Goal: Information Seeking & Learning: Check status

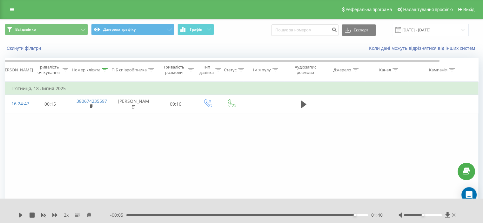
click at [72, 142] on div "Фільтрувати за умовою Дорівнює Скасувати OK Фільтрувати за умовою Містить 38067…" at bounding box center [242, 153] width 474 height 143
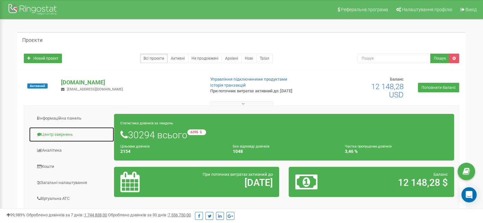
click at [60, 137] on link "Центр звернень" at bounding box center [71, 135] width 85 height 16
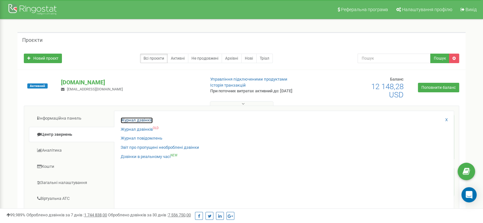
click at [128, 119] on link "Журнал дзвінків" at bounding box center [137, 121] width 32 height 6
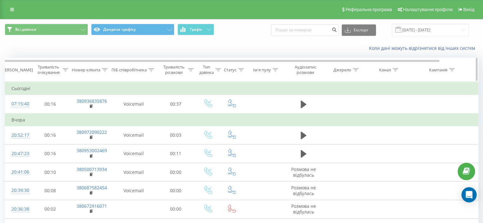
click at [104, 69] on icon at bounding box center [105, 69] width 6 height 3
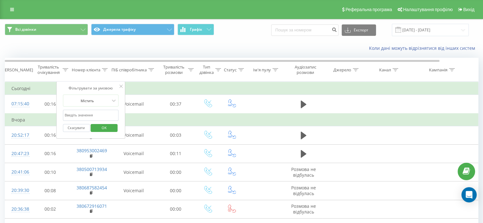
click at [90, 114] on input "text" at bounding box center [91, 115] width 56 height 11
paste input "380994450013"
click at [111, 127] on span "OK" at bounding box center [104, 128] width 18 height 10
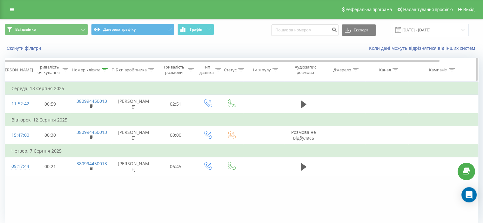
click at [107, 69] on icon at bounding box center [105, 69] width 6 height 3
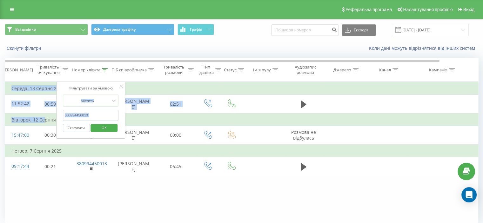
drag, startPoint x: 101, startPoint y: 108, endPoint x: 47, endPoint y: 121, distance: 55.9
click at [44, 119] on table "Фільтрувати за умовою Дорівнює Скасувати OK Фільтрувати за умовою Містить 38099…" at bounding box center [262, 129] width 515 height 94
click at [101, 118] on input "380994450013" at bounding box center [91, 115] width 56 height 11
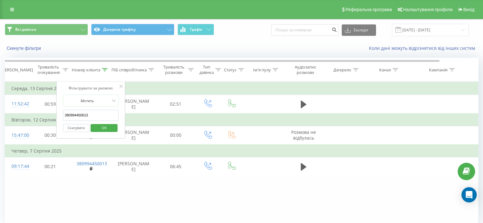
drag, startPoint x: 102, startPoint y: 118, endPoint x: 70, endPoint y: 125, distance: 32.4
click at [24, 118] on table "Фільтрувати за умовою Дорівнює Скасувати OK Фільтрувати за умовою Містить 38099…" at bounding box center [262, 129] width 515 height 94
paste input "9818567"
click at [93, 126] on button "OK" at bounding box center [104, 128] width 27 height 8
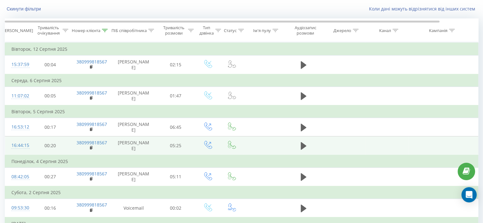
scroll to position [95, 0]
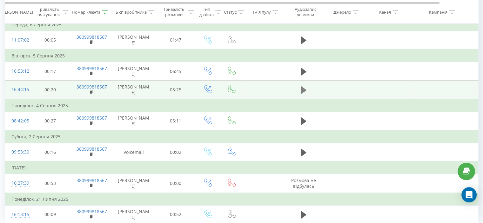
click at [306, 95] on icon at bounding box center [304, 90] width 6 height 9
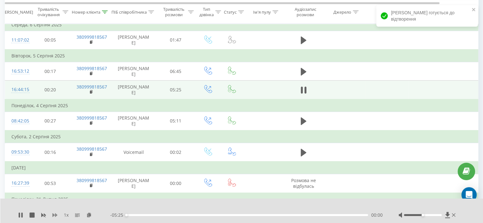
click at [55, 214] on icon at bounding box center [54, 215] width 5 height 5
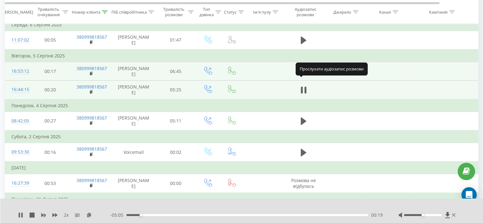
click at [304, 75] on icon at bounding box center [304, 72] width 6 height 8
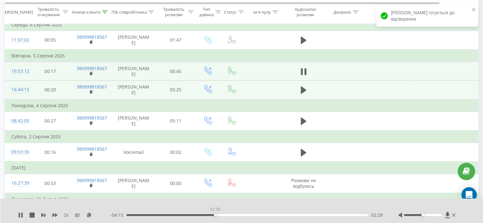
click at [215, 215] on div "02:28" at bounding box center [247, 215] width 242 height 2
click at [303, 78] on span at bounding box center [304, 74] width 10 height 6
click at [303, 76] on icon at bounding box center [304, 71] width 6 height 9
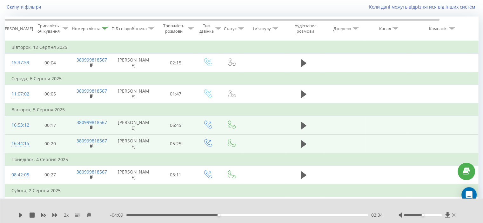
scroll to position [0, 0]
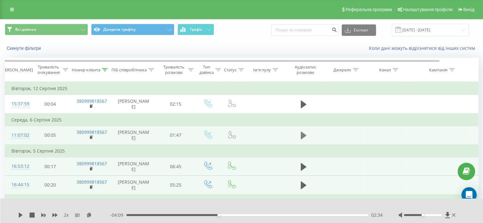
click at [304, 140] on icon at bounding box center [304, 135] width 6 height 9
click at [213, 216] on div "00:37" at bounding box center [247, 215] width 242 height 2
click at [295, 215] on div "00:42" at bounding box center [247, 215] width 242 height 2
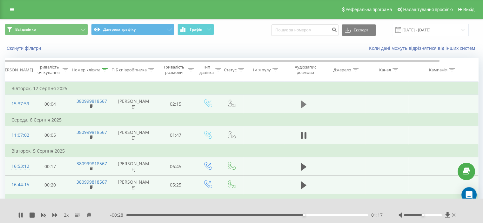
click at [302, 108] on icon at bounding box center [304, 105] width 6 height 8
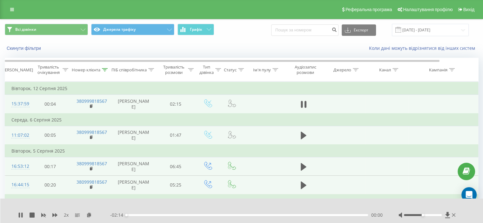
click at [159, 215] on div "00:00" at bounding box center [247, 215] width 242 height 2
click at [301, 107] on icon at bounding box center [302, 104] width 2 height 7
click at [106, 69] on icon at bounding box center [105, 69] width 6 height 3
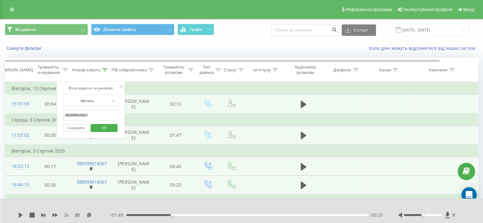
drag, startPoint x: 102, startPoint y: 120, endPoint x: 53, endPoint y: 122, distance: 49.6
click at [53, 122] on table "Фільтрувати за умовою Дорівнює Скасувати OK Фільтрувати за умовою Містить 38099…" at bounding box center [262, 201] width 515 height 238
paste input "67423559"
click at [112, 126] on span "OK" at bounding box center [104, 128] width 18 height 10
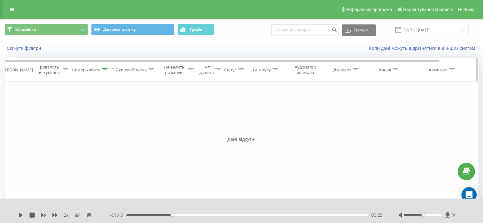
click at [106, 69] on icon at bounding box center [105, 69] width 6 height 3
click at [91, 109] on form "Містить 380674235597 Скасувати OK" at bounding box center [91, 115] width 56 height 41
drag, startPoint x: 88, startPoint y: 116, endPoint x: 85, endPoint y: 125, distance: 10.0
click at [59, 120] on div "Фільтрувати за умовою Містить 380674235597 Скасувати OK" at bounding box center [90, 110] width 69 height 57
paste input "68537102"
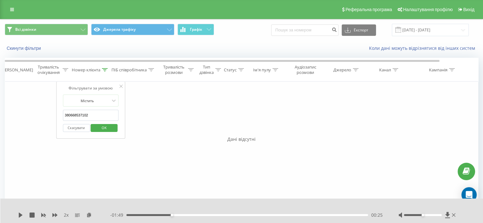
click at [108, 125] on span "OK" at bounding box center [104, 128] width 18 height 10
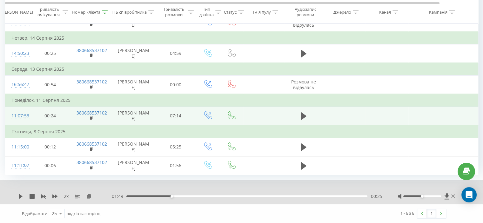
scroll to position [116, 0]
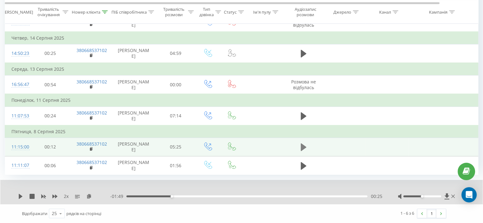
click at [303, 144] on icon at bounding box center [304, 148] width 6 height 8
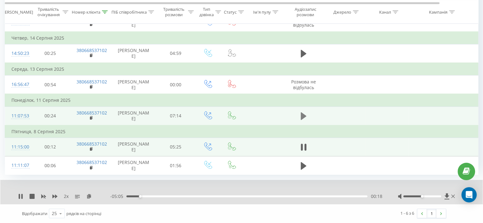
click at [304, 112] on icon at bounding box center [304, 116] width 6 height 8
click at [54, 197] on icon at bounding box center [54, 197] width 5 height 4
click at [304, 112] on icon at bounding box center [304, 116] width 6 height 9
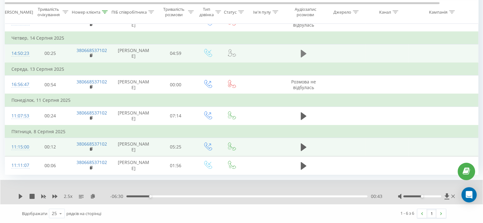
click at [304, 58] on icon at bounding box center [304, 54] width 6 height 8
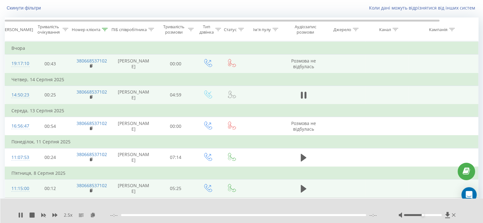
scroll to position [20, 0]
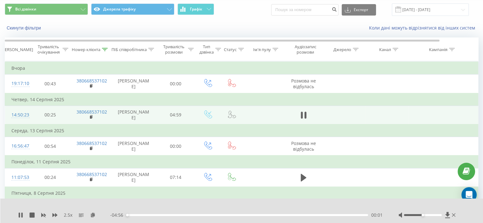
click at [185, 213] on div "- 04:56 00:01 00:01" at bounding box center [246, 215] width 273 height 6
click at [185, 214] on div "00:01" at bounding box center [247, 215] width 242 height 2
click at [54, 216] on icon at bounding box center [54, 215] width 5 height 4
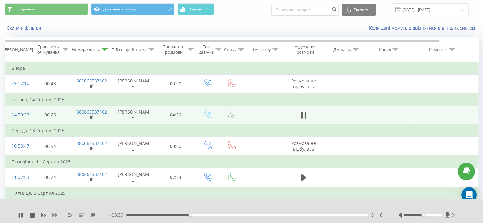
click at [54, 216] on icon at bounding box center [54, 215] width 5 height 4
click at [303, 120] on icon at bounding box center [304, 115] width 6 height 9
click at [107, 49] on icon at bounding box center [105, 49] width 6 height 3
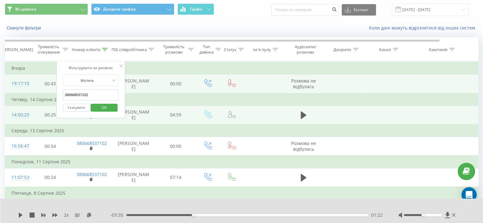
drag, startPoint x: 100, startPoint y: 91, endPoint x: 47, endPoint y: 95, distance: 53.2
click at [47, 95] on table "Фільтрувати за умовою Дорівнює Скасувати OK Фільтрувати за умовою Містить 38066…" at bounding box center [262, 148] width 515 height 175
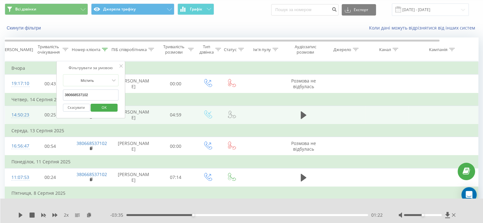
paste input "0999177433"
click at [102, 104] on span "OK" at bounding box center [104, 108] width 18 height 10
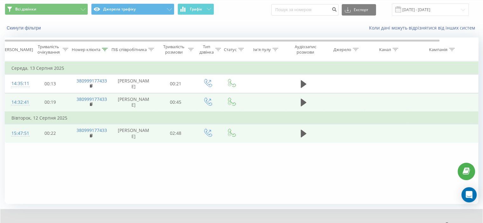
click at [318, 109] on td at bounding box center [304, 102] width 38 height 19
click at [305, 107] on button at bounding box center [304, 103] width 10 height 10
click at [310, 140] on td at bounding box center [304, 133] width 38 height 18
click at [300, 139] on button at bounding box center [304, 134] width 10 height 10
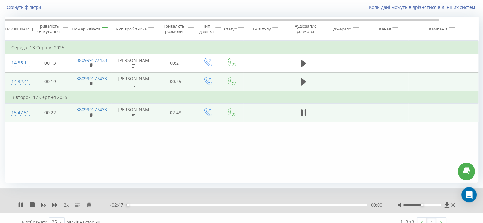
scroll to position [49, 0]
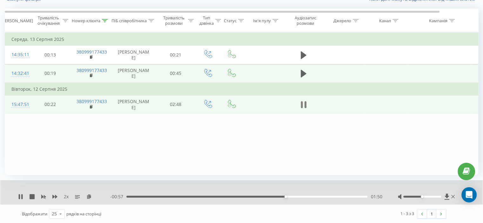
click at [305, 109] on icon at bounding box center [304, 104] width 6 height 9
click at [105, 21] on icon at bounding box center [105, 20] width 6 height 3
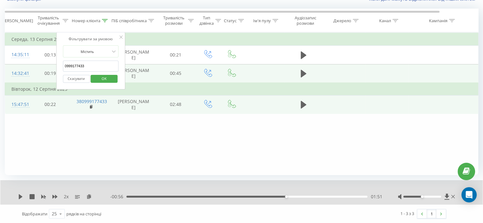
drag, startPoint x: 90, startPoint y: 67, endPoint x: 89, endPoint y: 72, distance: 4.8
click at [55, 65] on table "Фільтрувати за умовою Дорівнює Скасувати OK Фільтрувати за умовою Містить 09991…" at bounding box center [262, 73] width 515 height 82
paste input "380982513650"
click at [109, 77] on span "OK" at bounding box center [104, 79] width 18 height 10
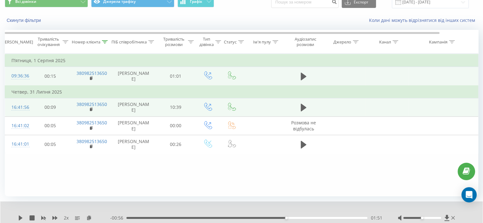
scroll to position [17, 0]
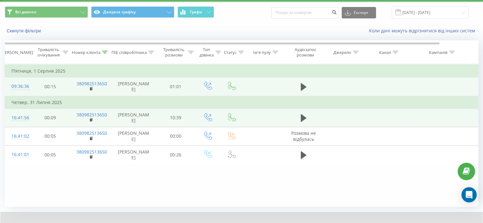
drag, startPoint x: 289, startPoint y: 84, endPoint x: 296, endPoint y: 87, distance: 7.1
click at [292, 85] on td at bounding box center [304, 87] width 38 height 19
click at [300, 87] on td at bounding box center [304, 87] width 38 height 19
click at [305, 90] on icon at bounding box center [304, 87] width 6 height 8
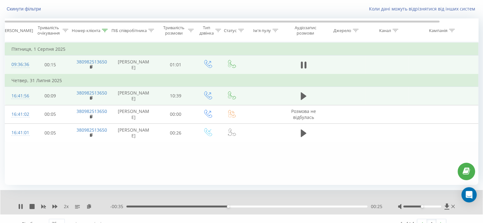
scroll to position [49, 0]
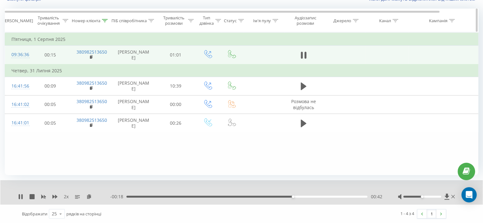
click at [105, 19] on icon at bounding box center [105, 20] width 6 height 3
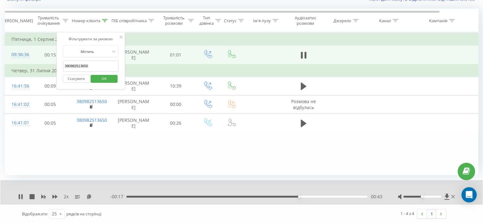
drag, startPoint x: 94, startPoint y: 62, endPoint x: 57, endPoint y: 76, distance: 40.0
click at [39, 70] on table "Фільтрувати за умовою Дорівнює Скасувати OK Фільтрувати за умовою Містить 38098…" at bounding box center [262, 82] width 515 height 100
paste input "58980348"
click at [93, 77] on button "OK" at bounding box center [104, 79] width 27 height 8
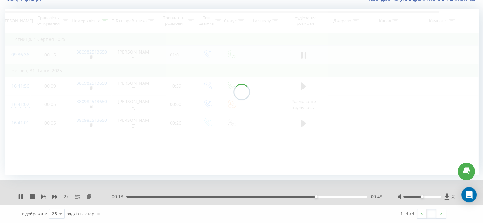
scroll to position [31, 0]
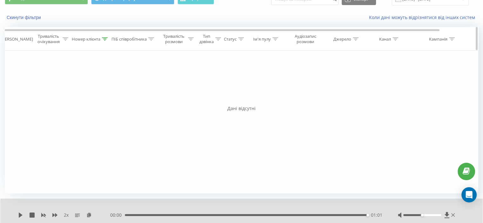
click at [102, 38] on div "Номер клієнта" at bounding box center [90, 39] width 36 height 5
drag, startPoint x: 89, startPoint y: 83, endPoint x: 73, endPoint y: 99, distance: 22.2
click at [32, 90] on div "Фільтрувати за умовою Дорівнює Скасувати OK Фільтрувати за умовою Містить 38095…" at bounding box center [242, 122] width 474 height 143
paste input "91868969"
click at [108, 99] on span "OK" at bounding box center [104, 97] width 18 height 10
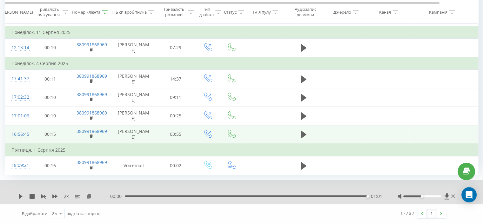
scroll to position [116, 0]
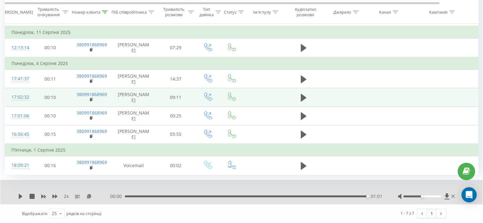
click at [301, 88] on td at bounding box center [304, 97] width 38 height 18
click at [301, 94] on icon at bounding box center [304, 98] width 6 height 8
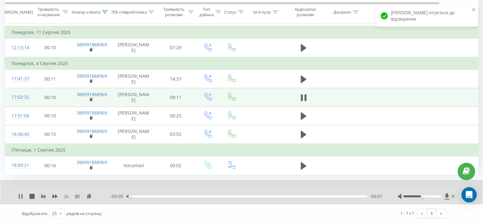
click at [20, 194] on icon at bounding box center [20, 196] width 5 height 5
click at [18, 197] on icon at bounding box center [20, 196] width 5 height 5
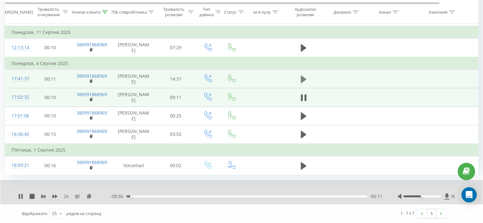
click at [304, 75] on icon at bounding box center [304, 79] width 6 height 8
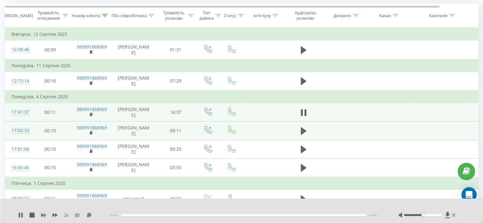
scroll to position [52, 0]
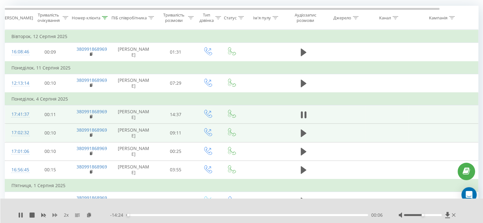
click at [56, 214] on icon at bounding box center [54, 215] width 5 height 4
click at [56, 215] on icon at bounding box center [54, 215] width 5 height 4
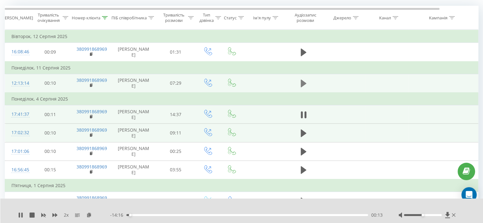
click at [301, 87] on icon at bounding box center [304, 84] width 6 height 8
click at [246, 207] on div at bounding box center [237, 207] width 351 height 7
click at [250, 215] on div "03:10" at bounding box center [247, 215] width 242 height 2
drag, startPoint x: 260, startPoint y: 213, endPoint x: 263, endPoint y: 214, distance: 3.4
click at [261, 213] on div "- 03:35 03:50 03:50" at bounding box center [246, 215] width 273 height 6
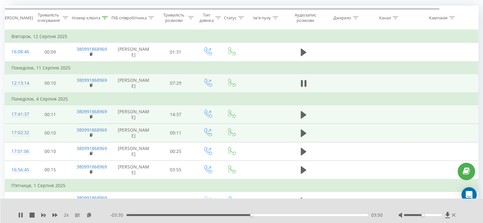
click at [263, 214] on div "03:50" at bounding box center [247, 215] width 242 height 2
click at [273, 215] on div "04:29" at bounding box center [247, 215] width 242 height 2
click at [288, 215] on div "04:31" at bounding box center [247, 215] width 242 height 2
click at [276, 215] on div "04:37" at bounding box center [247, 215] width 242 height 2
click at [282, 215] on div "04:40" at bounding box center [247, 215] width 242 height 2
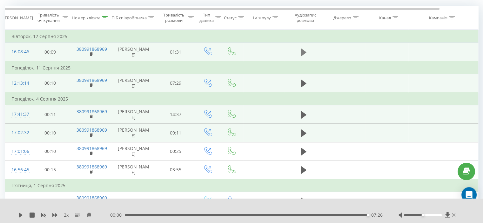
click at [304, 53] on icon at bounding box center [304, 53] width 6 height 8
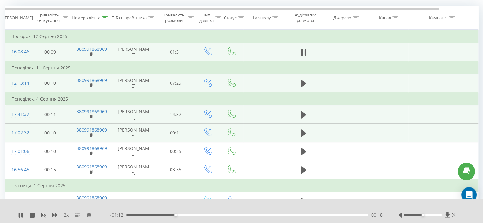
click at [210, 216] on div "00:18" at bounding box center [247, 215] width 242 height 2
click at [301, 56] on icon at bounding box center [302, 52] width 2 height 7
click at [104, 17] on icon at bounding box center [105, 17] width 6 height 3
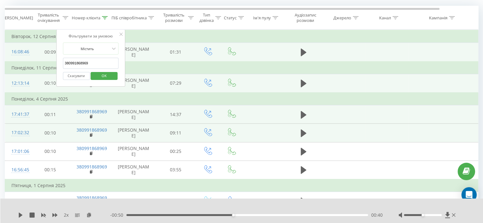
drag, startPoint x: 79, startPoint y: 61, endPoint x: 57, endPoint y: 67, distance: 22.5
click at [49, 62] on table "Фільтрувати за умовою Дорівнює Скасувати OK Фільтрувати за умовою Містить 38099…" at bounding box center [262, 120] width 515 height 181
paste input "674526231"
click at [111, 74] on span "OK" at bounding box center [104, 76] width 18 height 10
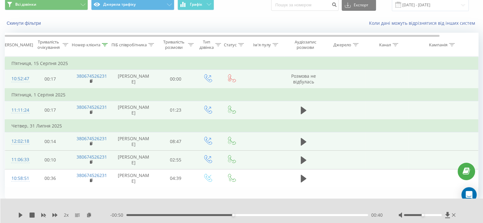
scroll to position [32, 0]
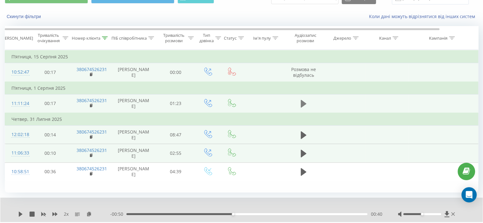
click at [302, 108] on icon at bounding box center [304, 104] width 6 height 8
click at [104, 36] on div at bounding box center [105, 38] width 6 height 5
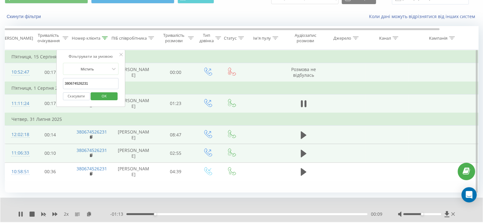
drag, startPoint x: 94, startPoint y: 80, endPoint x: 61, endPoint y: 90, distance: 34.0
click at [32, 82] on table "Фільтрувати за умовою Дорівнює Скасувати OK Фільтрувати за умовою Містить 38067…" at bounding box center [262, 116] width 515 height 132
paste input "976454749"
click at [104, 95] on span "OK" at bounding box center [104, 96] width 18 height 10
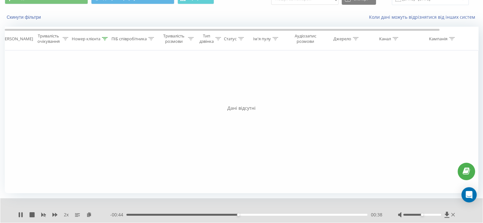
scroll to position [31, 0]
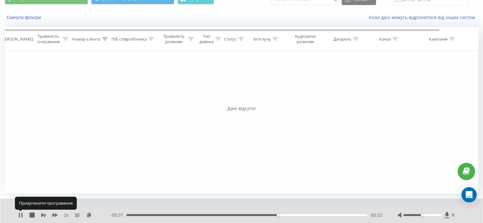
click at [22, 215] on icon at bounding box center [21, 215] width 1 height 5
click at [105, 40] on div at bounding box center [105, 39] width 6 height 5
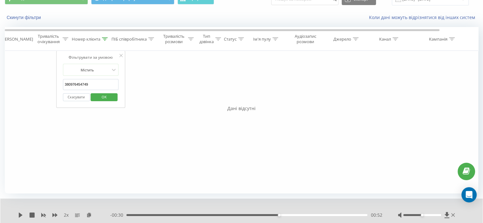
drag, startPoint x: 96, startPoint y: 85, endPoint x: 69, endPoint y: 89, distance: 27.3
click at [49, 82] on div "Фільтрувати за умовою Дорівнює Скасувати OK Фільтрувати за умовою Містить 38097…" at bounding box center [242, 122] width 474 height 143
paste input "56664153"
drag, startPoint x: 107, startPoint y: 97, endPoint x: 139, endPoint y: 0, distance: 101.8
click at [107, 97] on span "OK" at bounding box center [104, 97] width 18 height 10
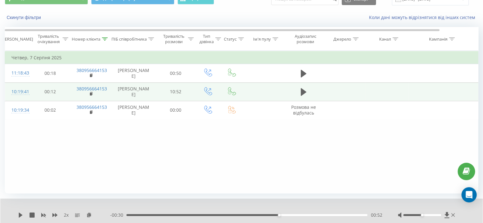
click at [301, 101] on td at bounding box center [304, 92] width 38 height 18
click at [299, 97] on button at bounding box center [304, 92] width 10 height 10
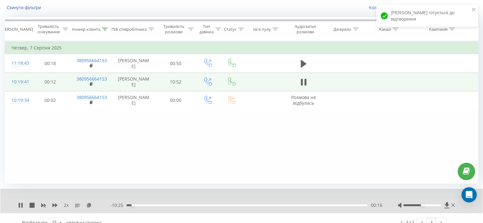
scroll to position [49, 0]
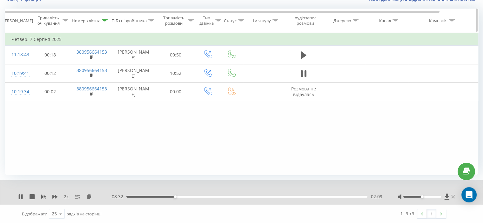
click at [107, 19] on icon at bounding box center [105, 20] width 6 height 3
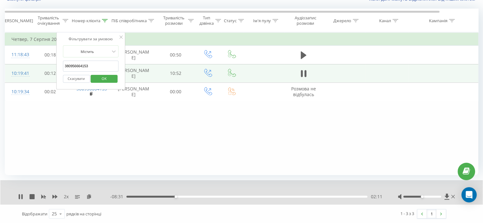
drag, startPoint x: 95, startPoint y: 67, endPoint x: 45, endPoint y: 72, distance: 50.2
click at [43, 70] on table "Фільтрувати за умовою Дорівнює Скасувати OK Фільтрувати за умовою Містить 38095…" at bounding box center [262, 66] width 515 height 69
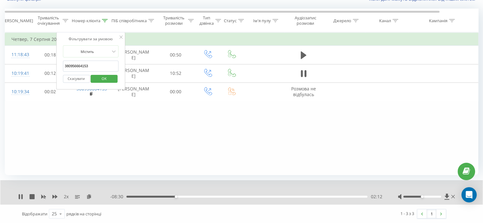
paste input "7253852"
type input "380972538523"
click at [103, 77] on span "OK" at bounding box center [104, 79] width 18 height 10
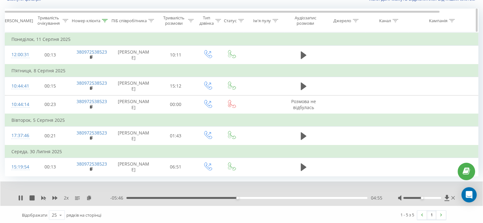
click at [103, 19] on icon at bounding box center [105, 20] width 6 height 3
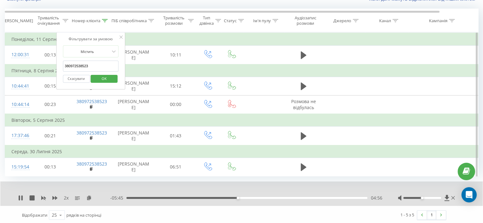
drag, startPoint x: 88, startPoint y: 67, endPoint x: 36, endPoint y: 69, distance: 52.8
click at [36, 69] on table "Фільтрувати за умовою Дорівнює Скасувати OK Фільтрувати за умовою Містить 38097…" at bounding box center [262, 104] width 515 height 144
click at [107, 78] on span "OK" at bounding box center [104, 79] width 18 height 10
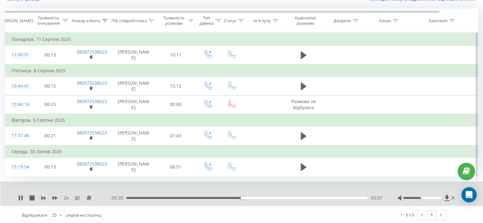
scroll to position [74, 0]
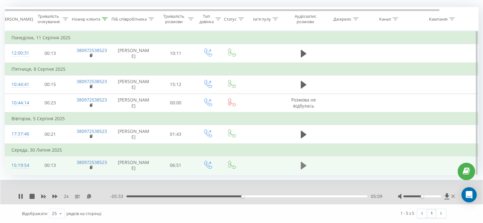
click at [303, 161] on icon at bounding box center [304, 165] width 6 height 9
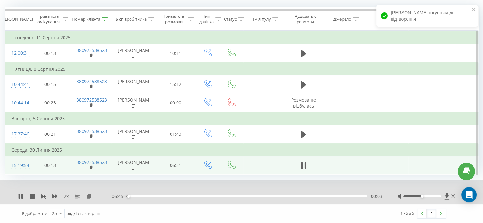
click at [220, 198] on div "- 06:45 00:03 00:03" at bounding box center [246, 196] width 272 height 6
click at [221, 195] on div "- 06:45 00:04 00:04" at bounding box center [246, 196] width 272 height 6
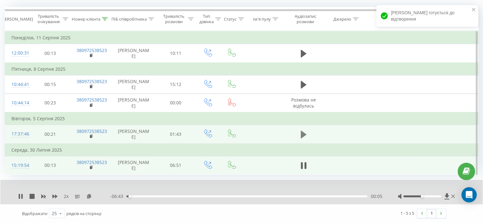
drag, startPoint x: 308, startPoint y: 128, endPoint x: 304, endPoint y: 127, distance: 4.0
click at [308, 128] on td at bounding box center [304, 134] width 38 height 19
click at [304, 131] on icon at bounding box center [304, 135] width 6 height 8
click at [200, 196] on div "00:00" at bounding box center [246, 197] width 241 height 2
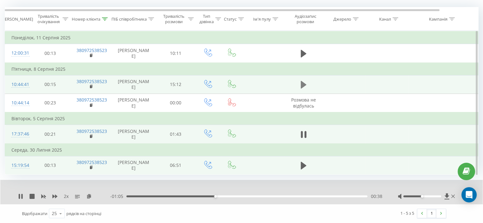
click at [302, 81] on icon at bounding box center [304, 85] width 6 height 8
click at [146, 196] on div "00:02" at bounding box center [246, 197] width 241 height 2
click at [169, 196] on div "01:18" at bounding box center [246, 197] width 241 height 2
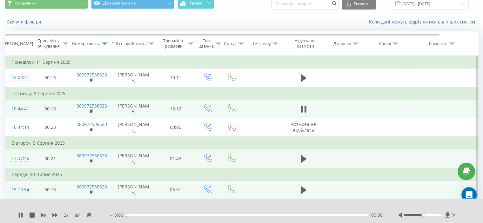
scroll to position [10, 0]
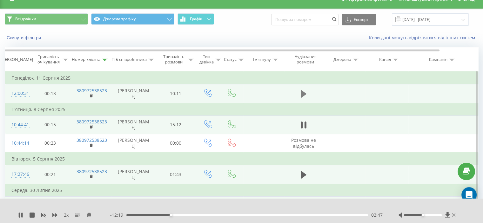
click at [300, 93] on button at bounding box center [304, 94] width 10 height 10
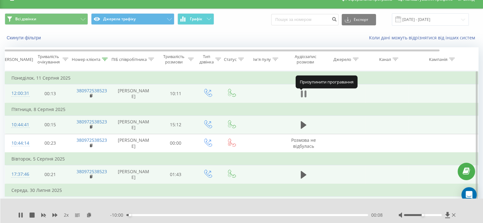
click at [303, 96] on icon at bounding box center [304, 94] width 6 height 9
click at [304, 97] on icon at bounding box center [304, 94] width 6 height 8
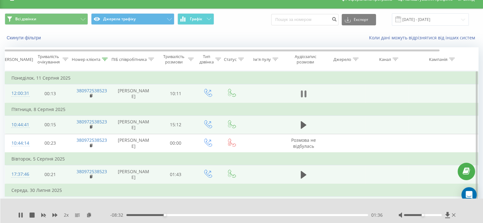
click at [305, 96] on icon at bounding box center [305, 94] width 2 height 7
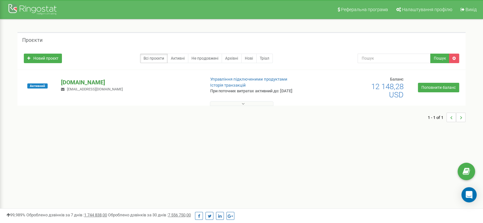
click at [113, 79] on p "[DOMAIN_NAME]" at bounding box center [130, 82] width 139 height 8
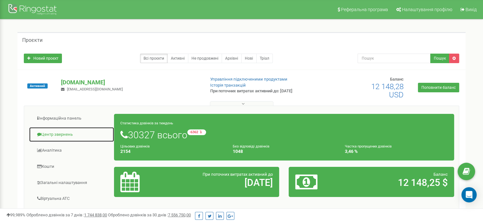
click at [71, 135] on link "Центр звернень" at bounding box center [71, 135] width 85 height 16
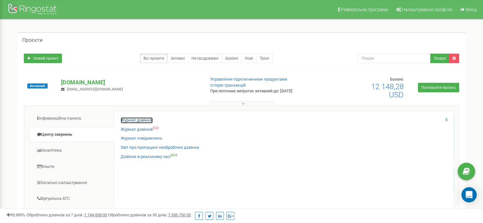
click at [130, 120] on link "Журнал дзвінків" at bounding box center [137, 121] width 32 height 6
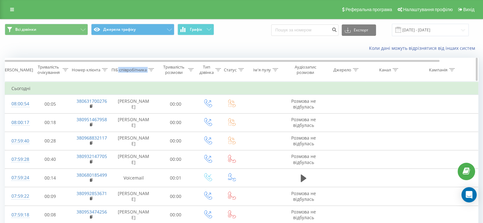
click at [148, 68] on div "ПІБ співробітника" at bounding box center [133, 69] width 43 height 5
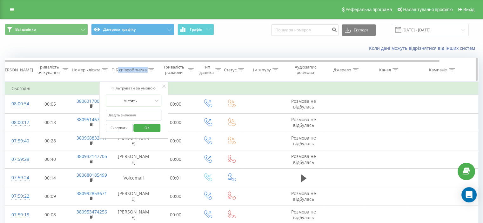
click at [150, 68] on icon at bounding box center [151, 69] width 6 height 3
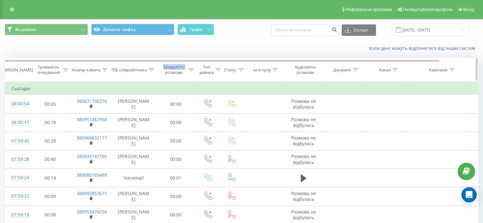
click at [150, 68] on icon at bounding box center [151, 69] width 6 height 3
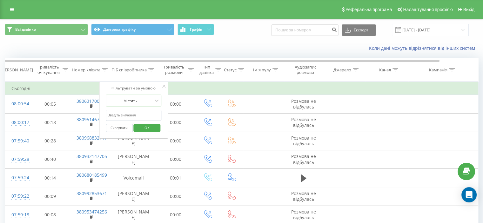
click at [130, 115] on input "text" at bounding box center [134, 115] width 56 height 11
paste input "Новгородцева"
type input "Новгородцева"
click at [143, 122] on div "Скасувати OK" at bounding box center [134, 128] width 56 height 14
click at [141, 124] on span "OK" at bounding box center [147, 128] width 18 height 10
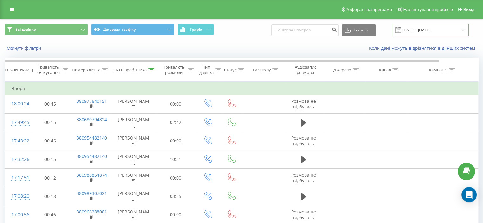
click at [414, 33] on input "20.07.2025 - 20.08.2025" at bounding box center [430, 30] width 77 height 12
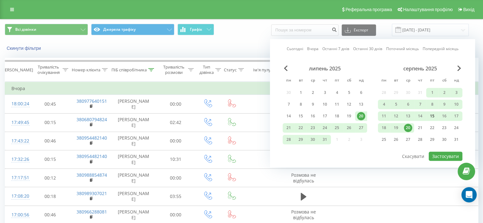
click at [430, 112] on div "15" at bounding box center [432, 116] width 8 height 8
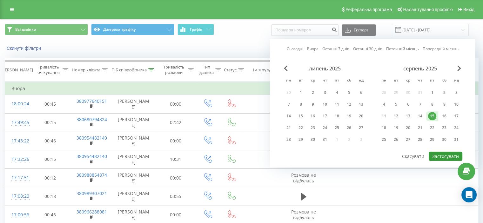
click at [440, 154] on button "Застосувати" at bounding box center [446, 156] width 34 height 9
type input "[DATE] - [DATE]"
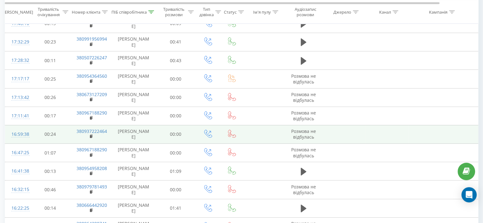
scroll to position [191, 0]
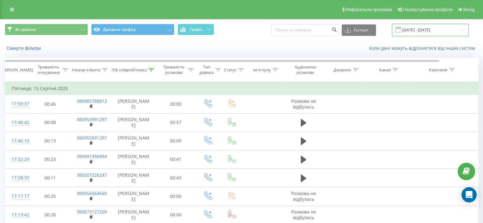
click at [422, 28] on input "[DATE] - [DATE]" at bounding box center [430, 30] width 77 height 12
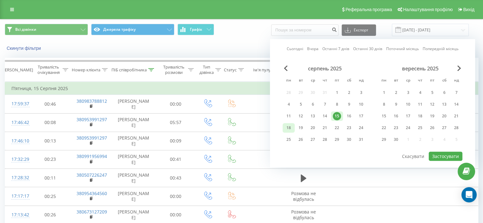
click at [292, 127] on div "18" at bounding box center [289, 128] width 8 height 8
click at [443, 152] on button "Застосувати" at bounding box center [446, 156] width 34 height 9
type input "[DATE] - [DATE]"
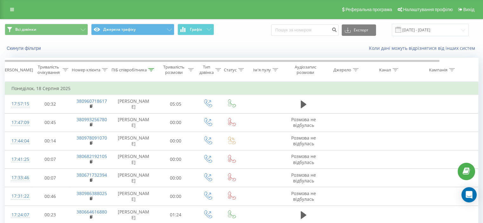
scroll to position [2227, 0]
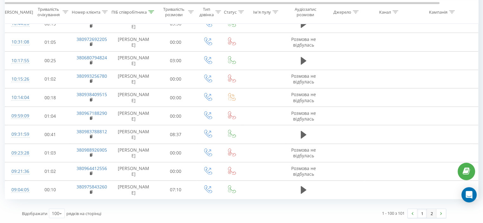
click at [430, 215] on link "2" at bounding box center [432, 213] width 10 height 9
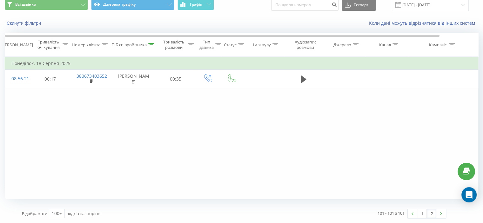
scroll to position [25, 0]
click at [418, 213] on link "1" at bounding box center [422, 214] width 10 height 9
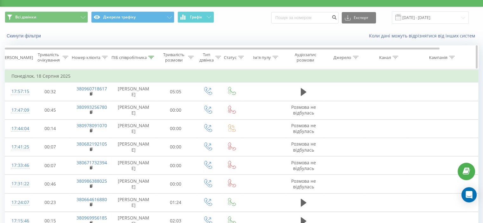
scroll to position [3, 0]
